Goal: Task Accomplishment & Management: Use online tool/utility

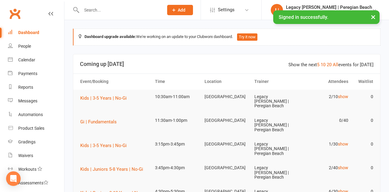
click at [341, 102] on td "2/10 show" at bounding box center [326, 97] width 50 height 14
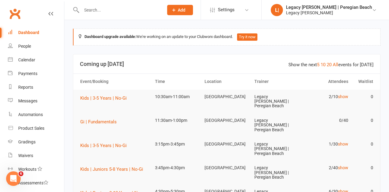
click at [345, 97] on link "show" at bounding box center [343, 96] width 10 height 5
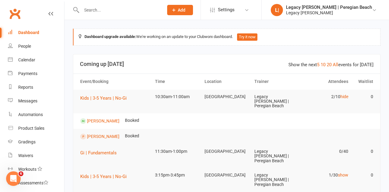
click at [347, 101] on td "2/10 hide" at bounding box center [326, 97] width 50 height 14
click at [347, 97] on link "hide" at bounding box center [344, 96] width 8 height 5
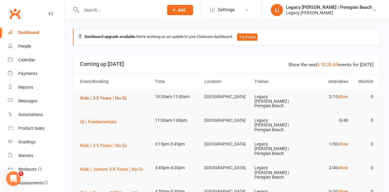
click at [104, 101] on button "Kids | 3-5 Years | No-Gi" at bounding box center [105, 97] width 51 height 7
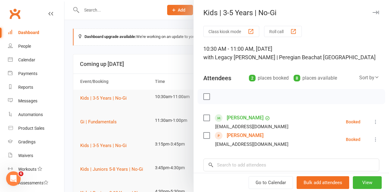
click at [236, 36] on button "Class kiosk mode" at bounding box center [231, 31] width 56 height 11
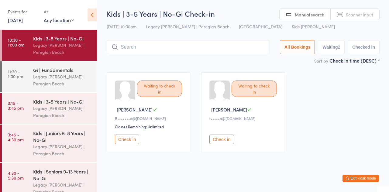
click at [224, 142] on button "Check in" at bounding box center [221, 139] width 24 height 9
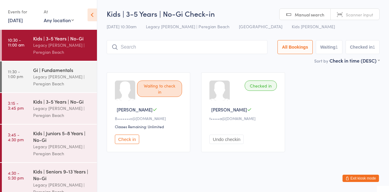
click at [145, 50] on input "search" at bounding box center [187, 47] width 161 height 14
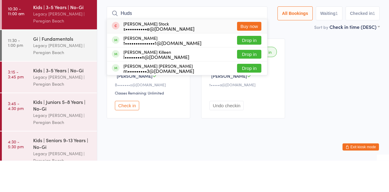
type input "Huds"
click at [255, 88] on button "Drop in" at bounding box center [249, 85] width 24 height 9
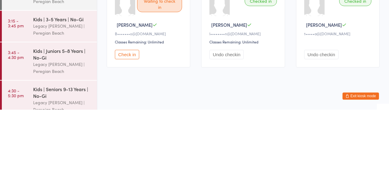
click at [128, 140] on button "Check in" at bounding box center [127, 136] width 24 height 9
